Goal: Navigation & Orientation: Find specific page/section

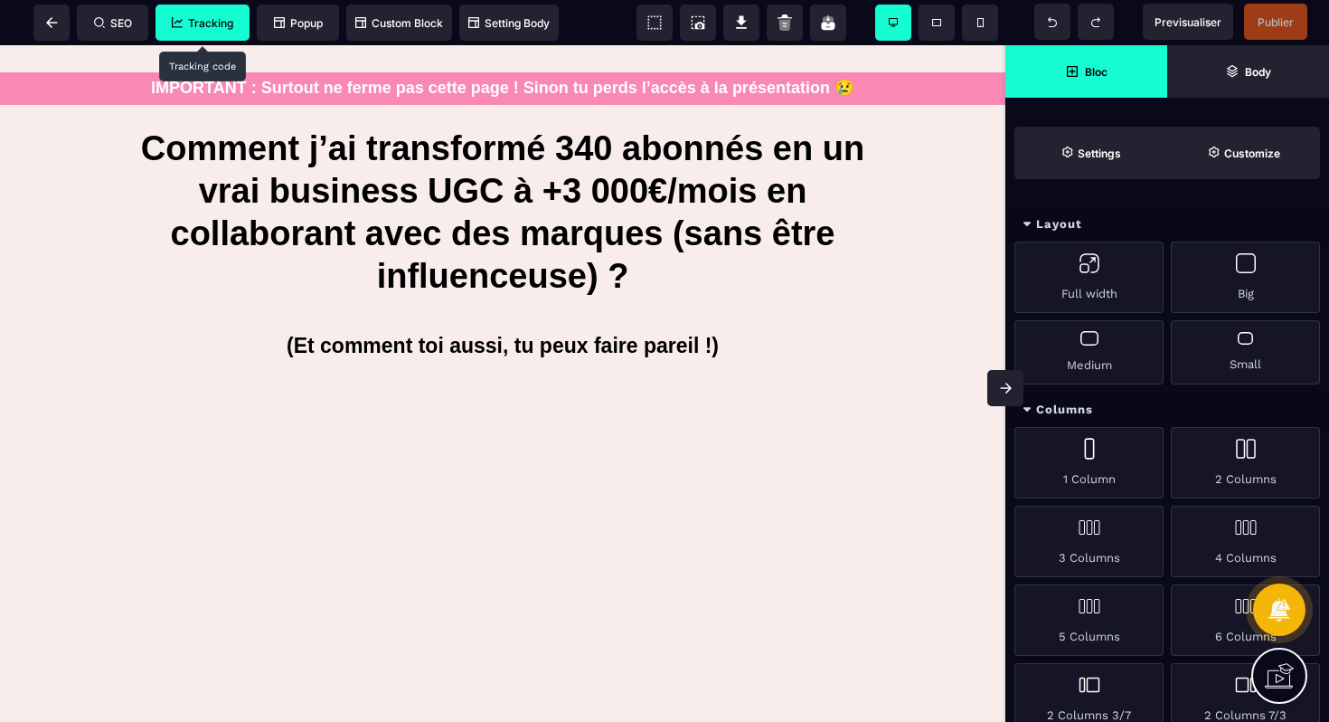
click at [225, 31] on span "Tracking" at bounding box center [203, 23] width 94 height 36
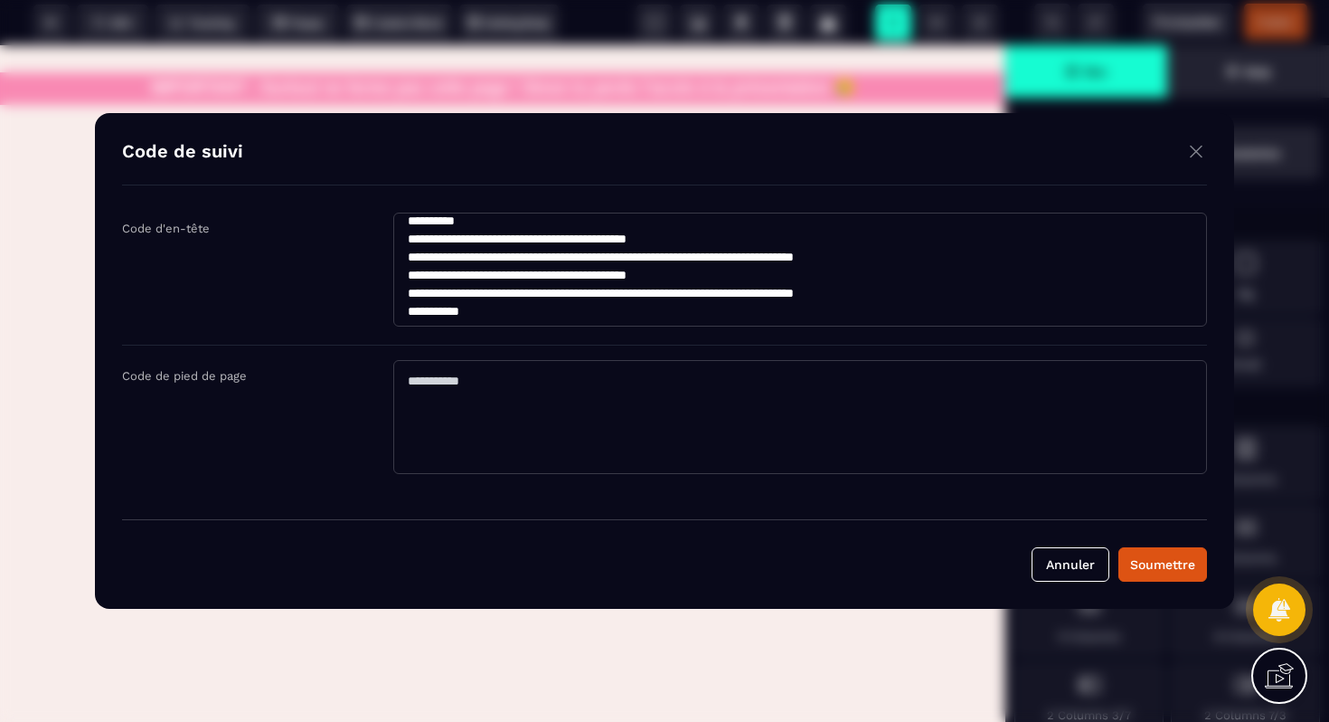
scroll to position [326, 0]
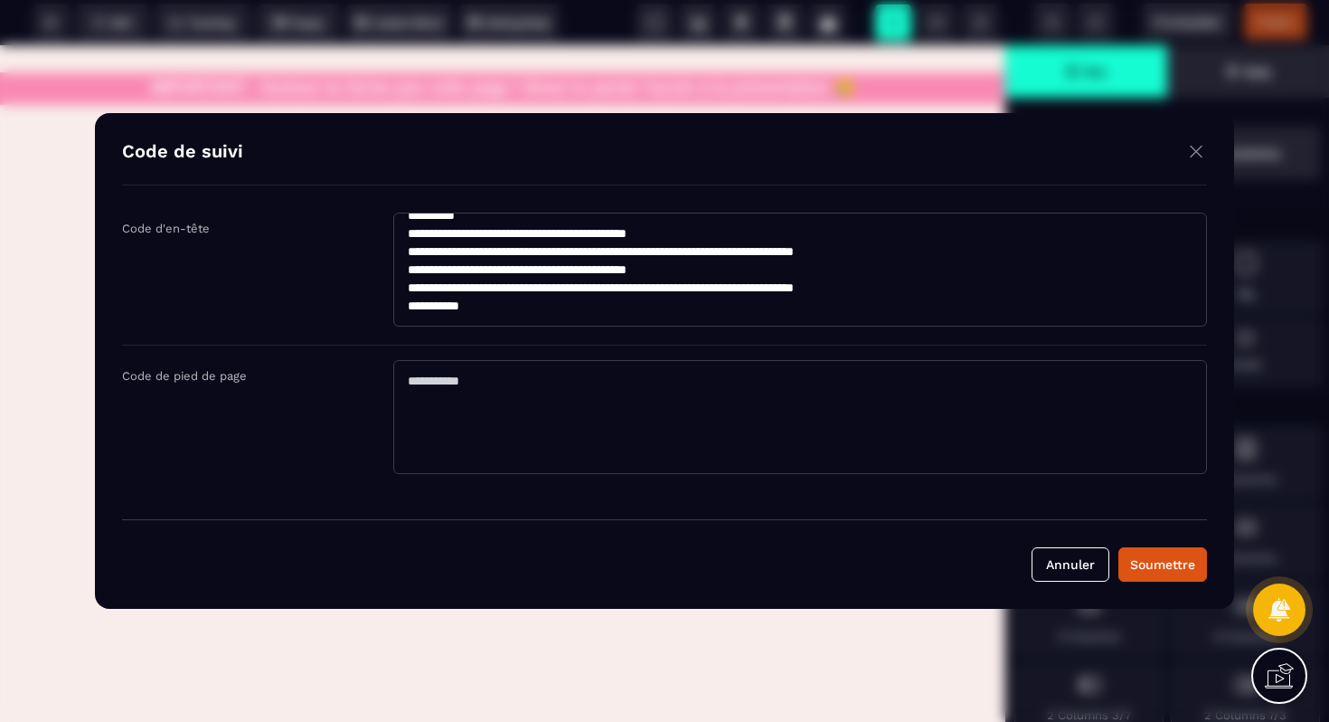
click at [1191, 152] on img "Modal window" at bounding box center [1196, 151] width 22 height 23
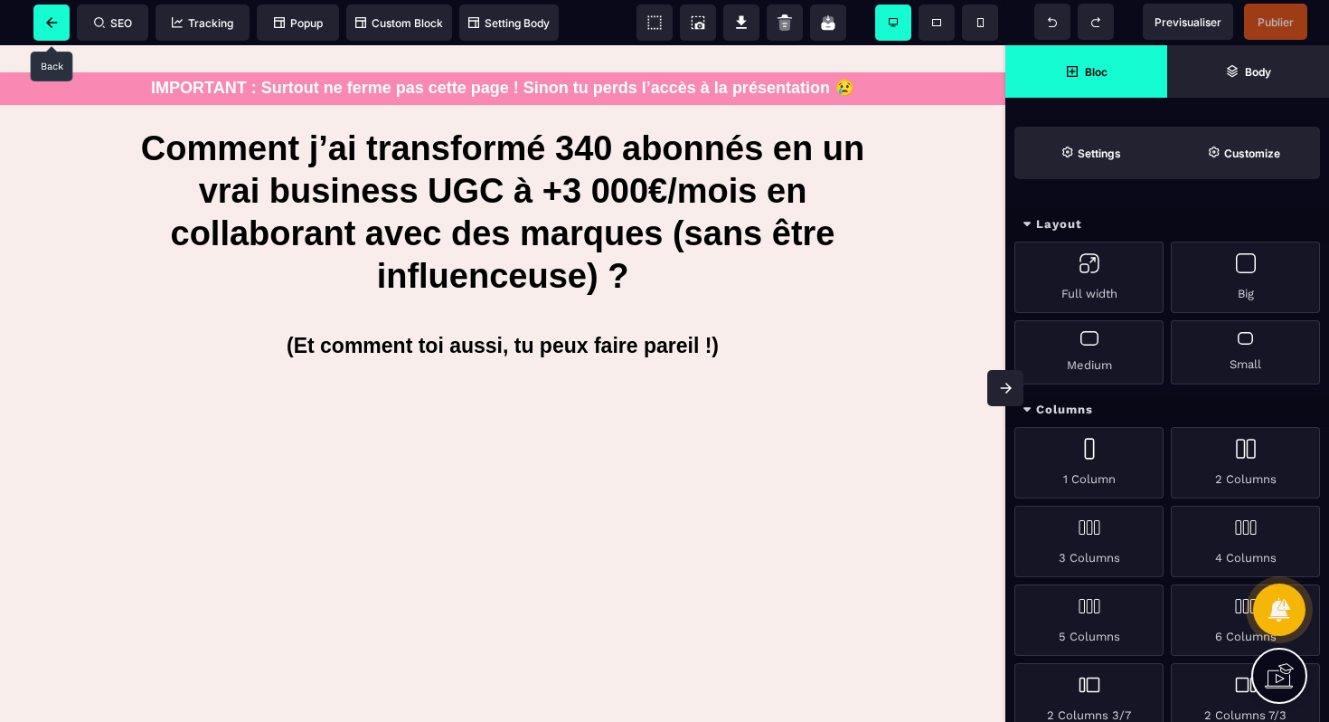
click at [55, 25] on icon at bounding box center [52, 22] width 12 height 11
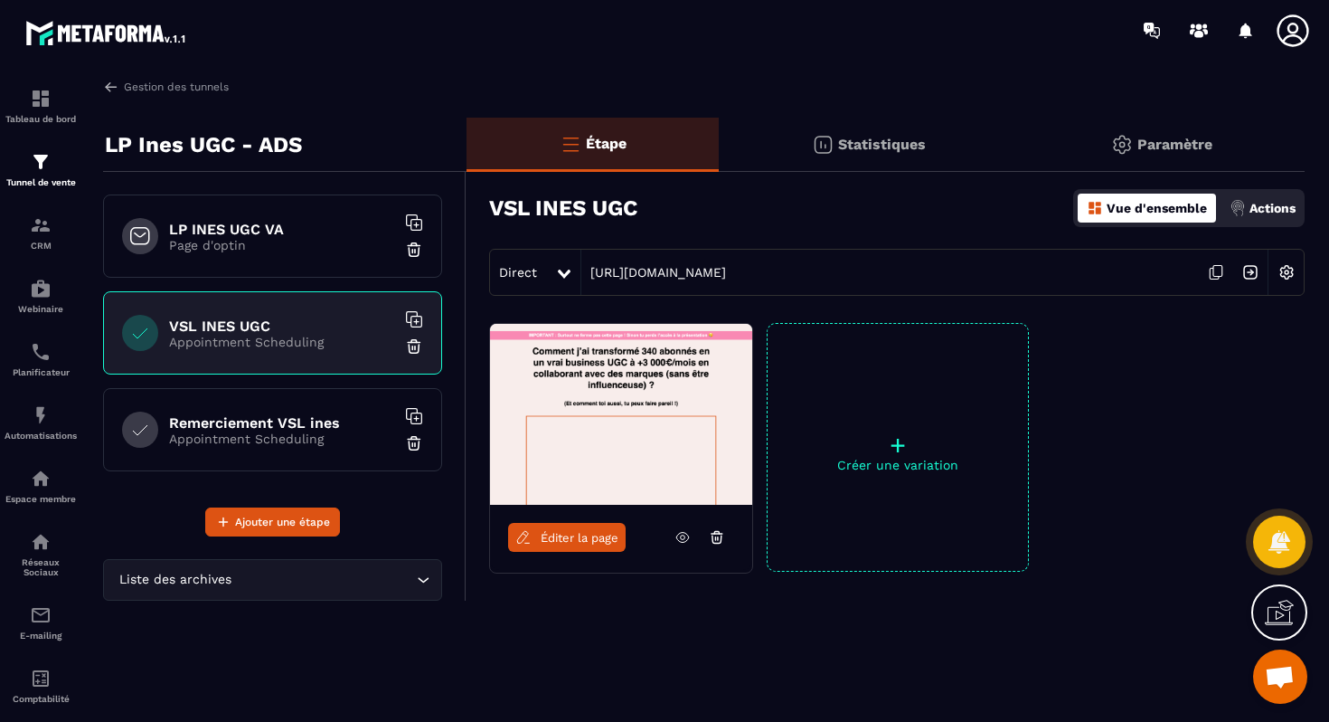
click at [285, 246] on p "Page d'optin" at bounding box center [282, 245] width 226 height 14
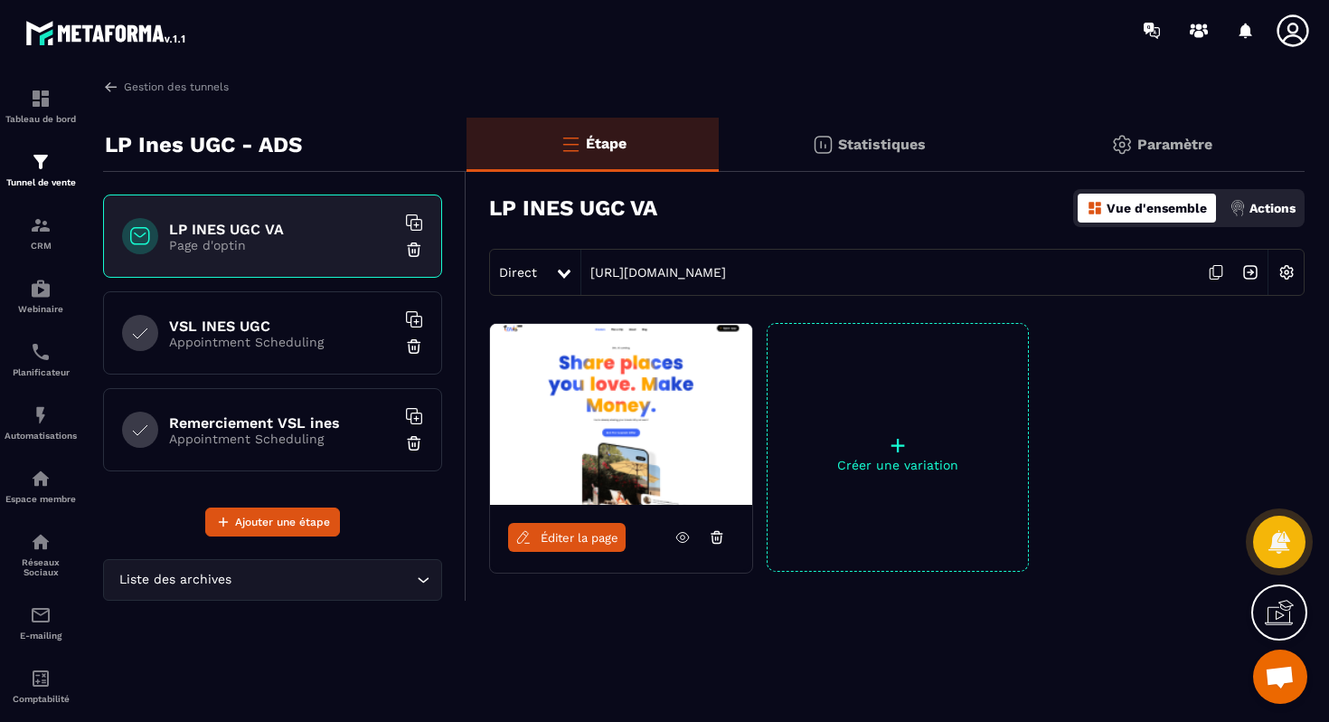
click at [586, 540] on span "Éditer la page" at bounding box center [580, 538] width 78 height 14
